Goal: Communication & Community: Participate in discussion

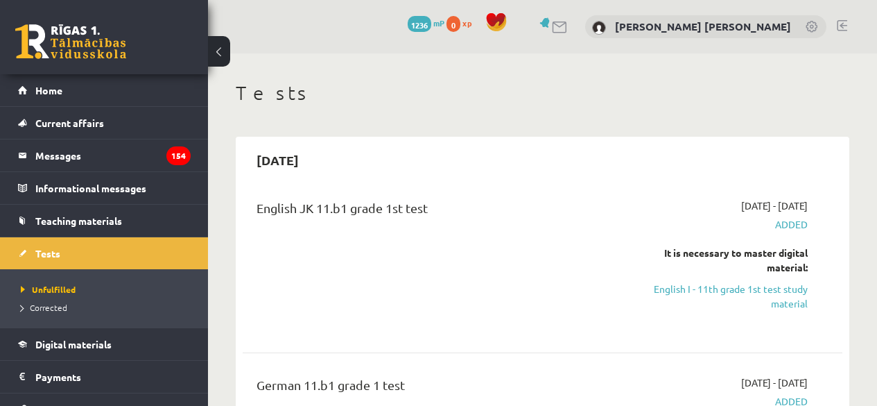
scroll to position [277, 0]
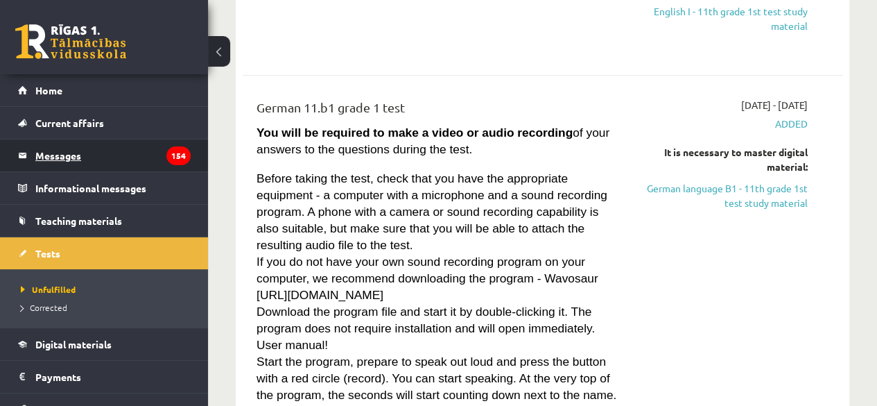
click at [106, 159] on legend "Messages 154" at bounding box center [112, 155] width 155 height 32
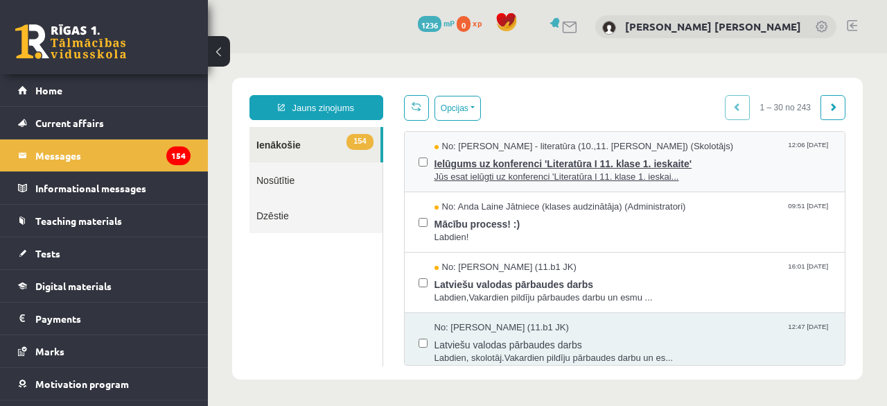
click at [506, 164] on span "Ielūgums uz konferenci 'Literatūra I 11. klase 1. ieskaite'" at bounding box center [633, 161] width 397 height 17
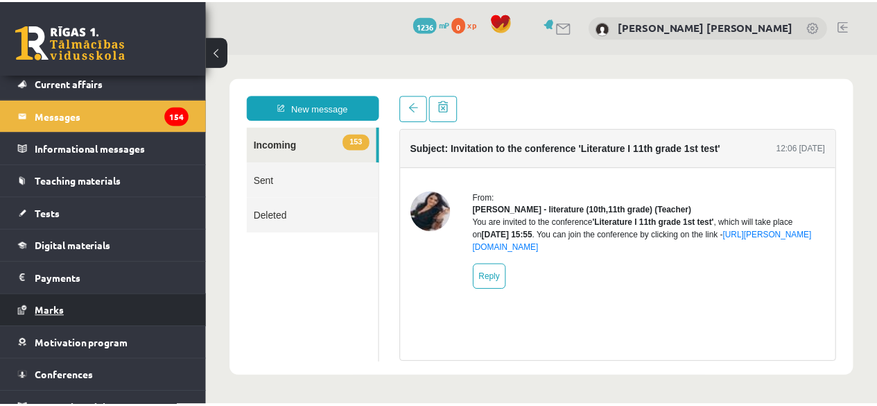
scroll to position [55, 0]
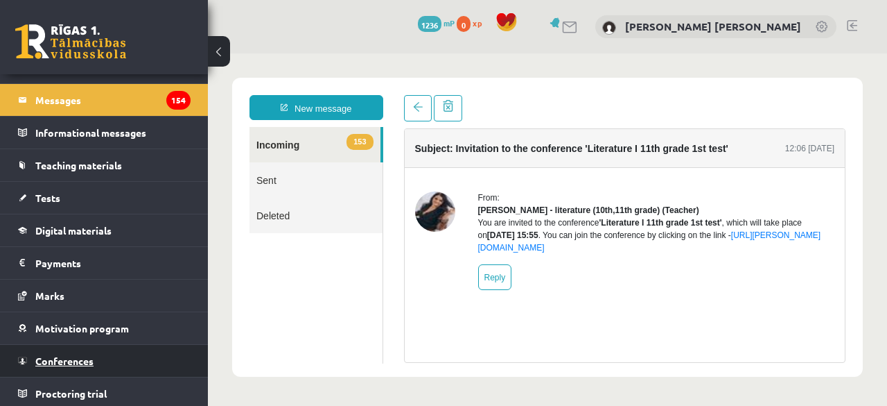
click at [44, 363] on link "Conferences" at bounding box center [104, 361] width 173 height 32
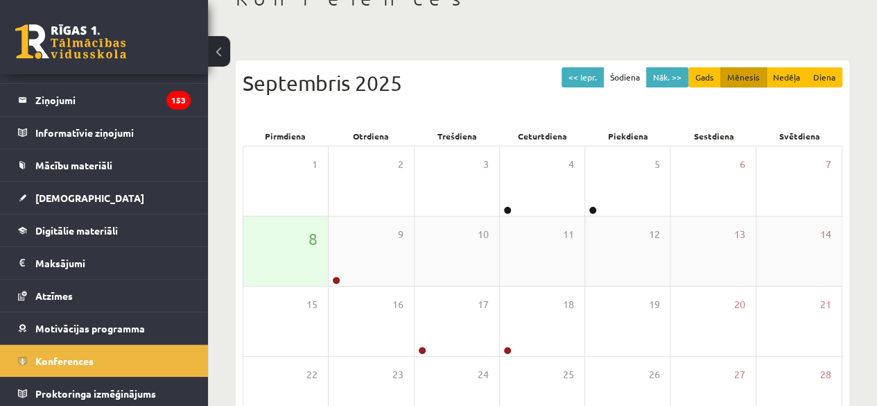
scroll to position [139, 0]
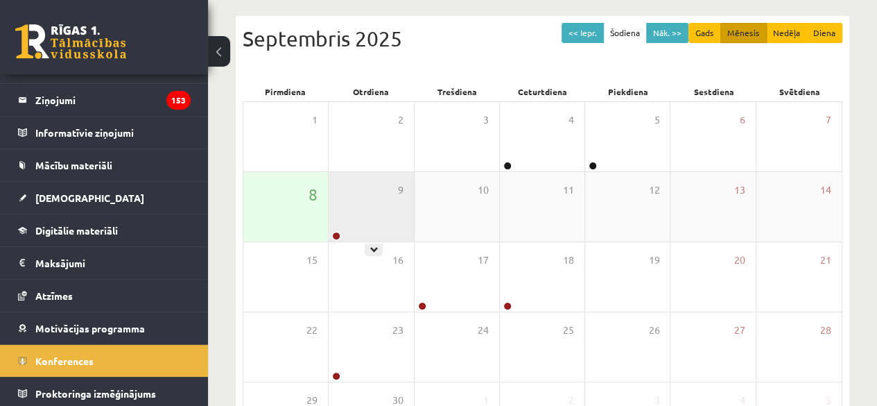
click at [358, 198] on div "9" at bounding box center [371, 206] width 85 height 69
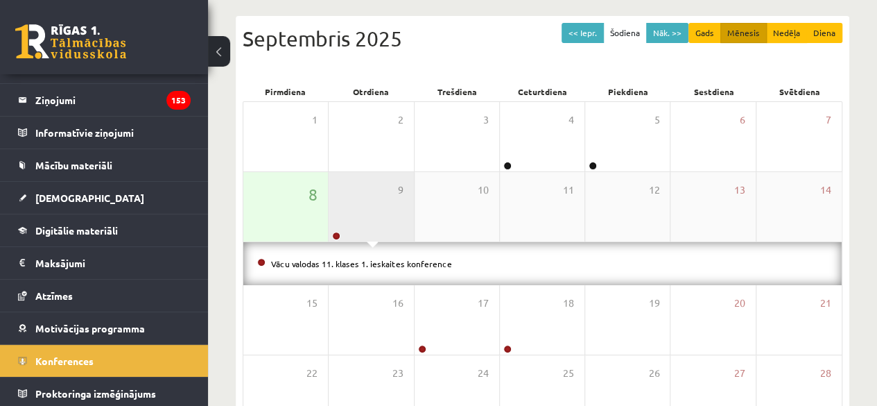
click at [357, 208] on div "9" at bounding box center [371, 206] width 85 height 69
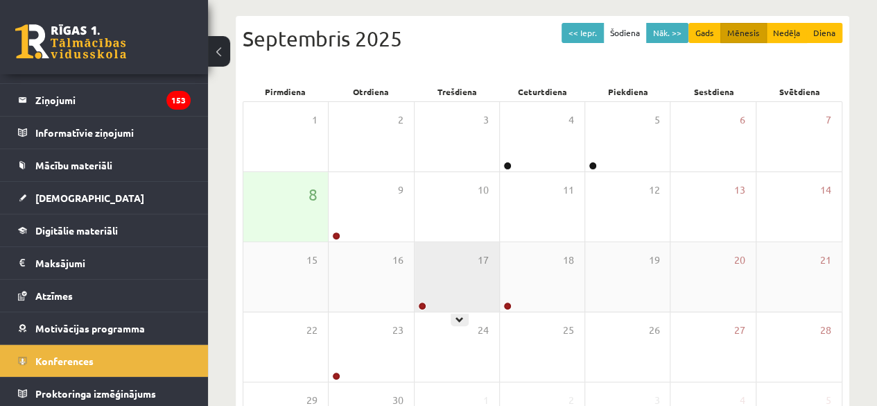
click at [430, 263] on div "17" at bounding box center [457, 276] width 85 height 69
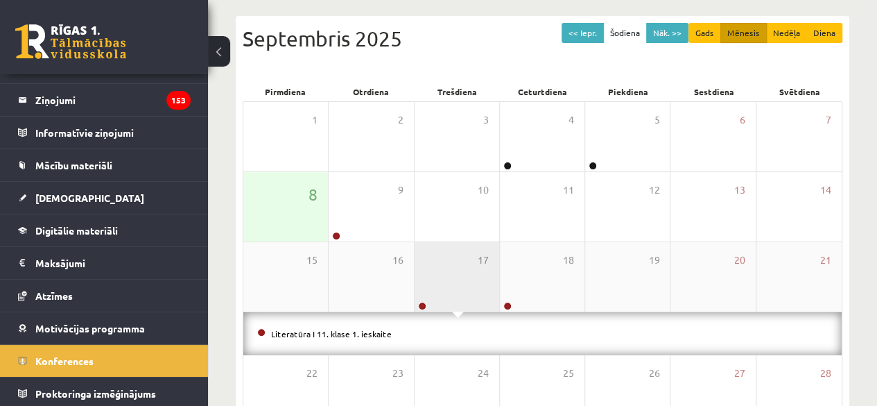
click at [432, 257] on div "17" at bounding box center [457, 276] width 85 height 69
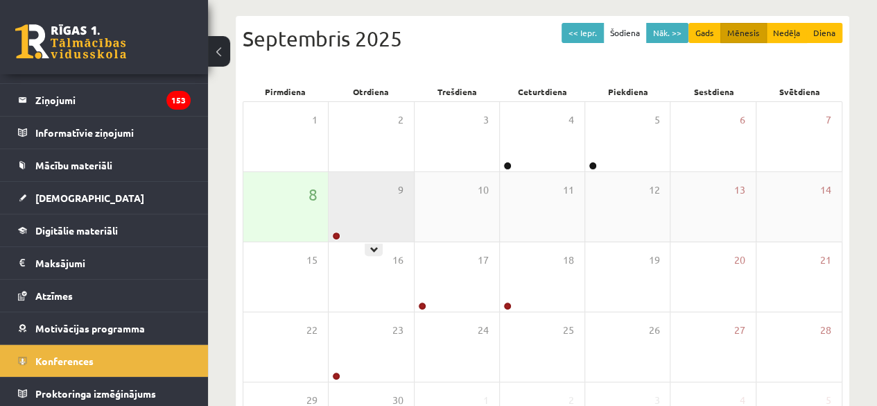
click at [372, 209] on div "9" at bounding box center [371, 206] width 85 height 69
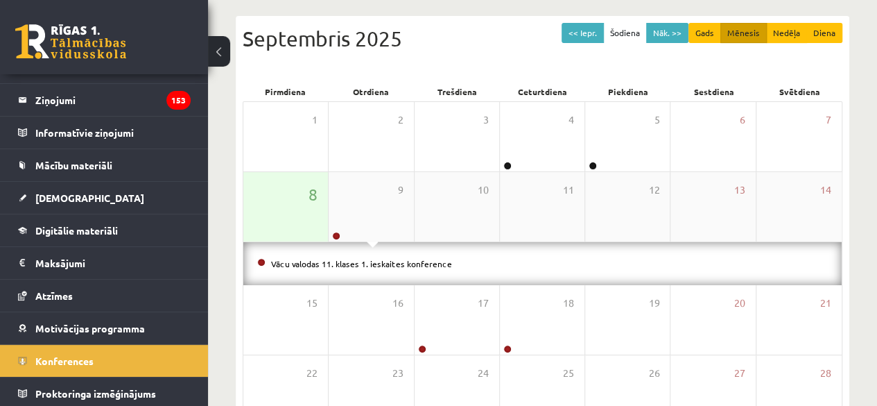
click at [301, 210] on div "8" at bounding box center [285, 206] width 85 height 69
